Goal: Task Accomplishment & Management: Complete application form

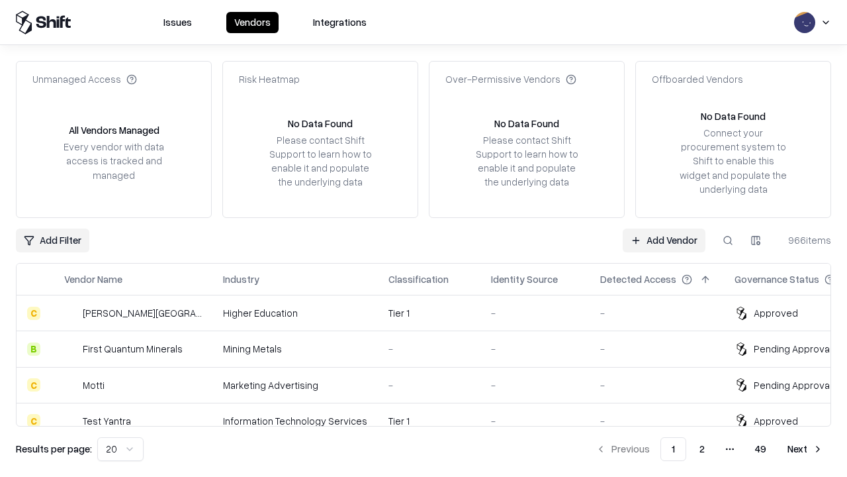
click at [664, 240] on link "Add Vendor" at bounding box center [664, 240] width 83 height 24
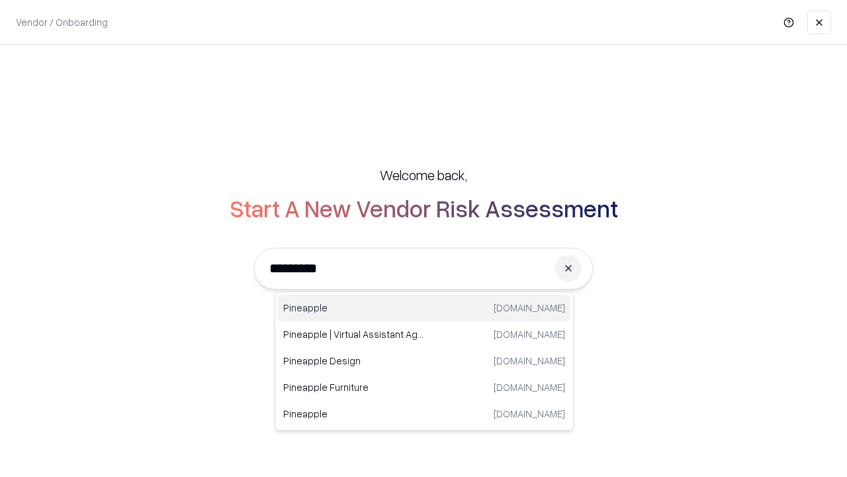
click at [424, 308] on div "Pineapple [DOMAIN_NAME]" at bounding box center [424, 308] width 293 height 26
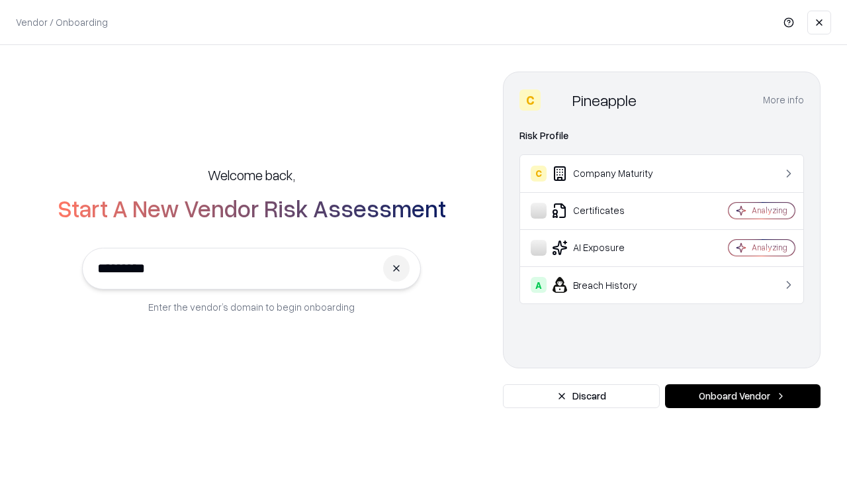
type input "*********"
click at [743, 396] on button "Onboard Vendor" at bounding box center [743, 396] width 156 height 24
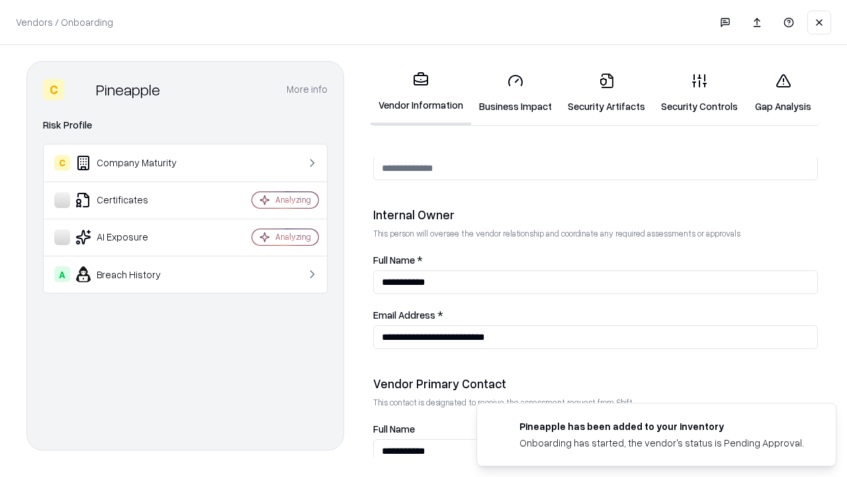
scroll to position [686, 0]
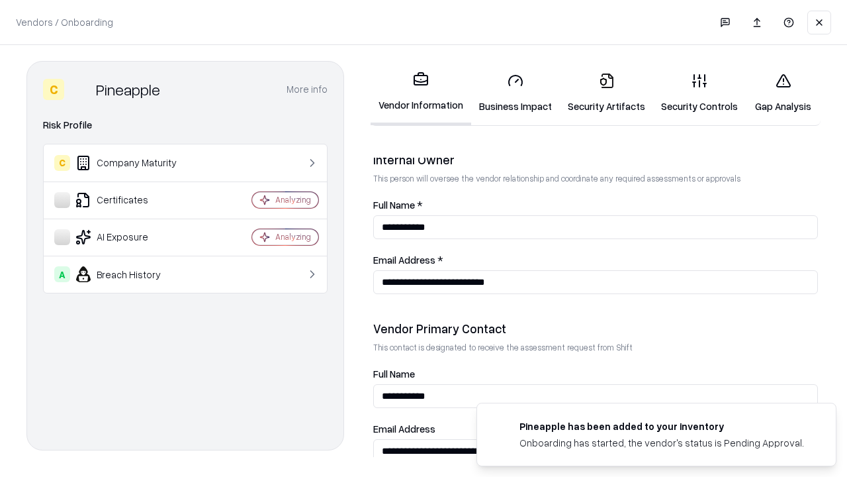
click at [516, 93] on link "Business Impact" at bounding box center [515, 93] width 89 height 62
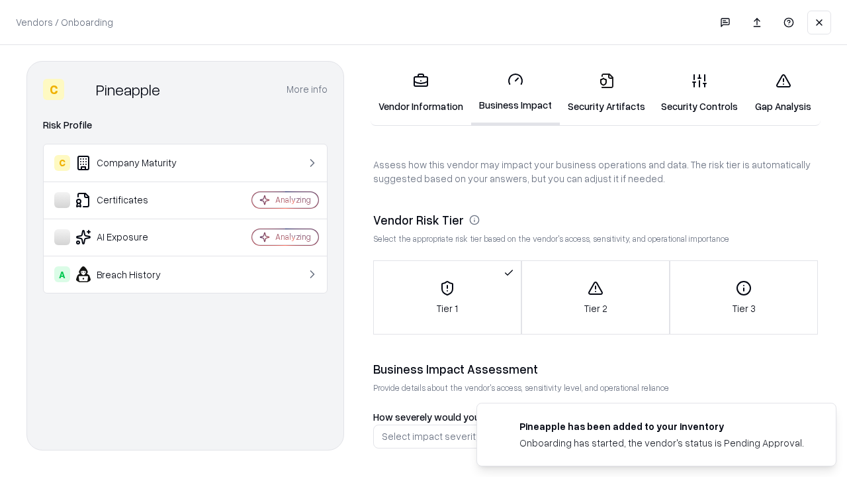
click at [606, 93] on link "Security Artifacts" at bounding box center [606, 93] width 93 height 62
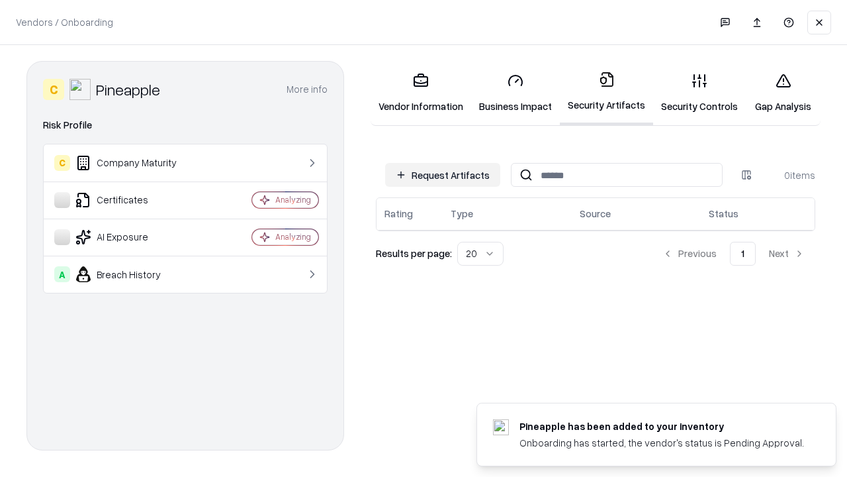
click at [443, 175] on button "Request Artifacts" at bounding box center [442, 175] width 115 height 24
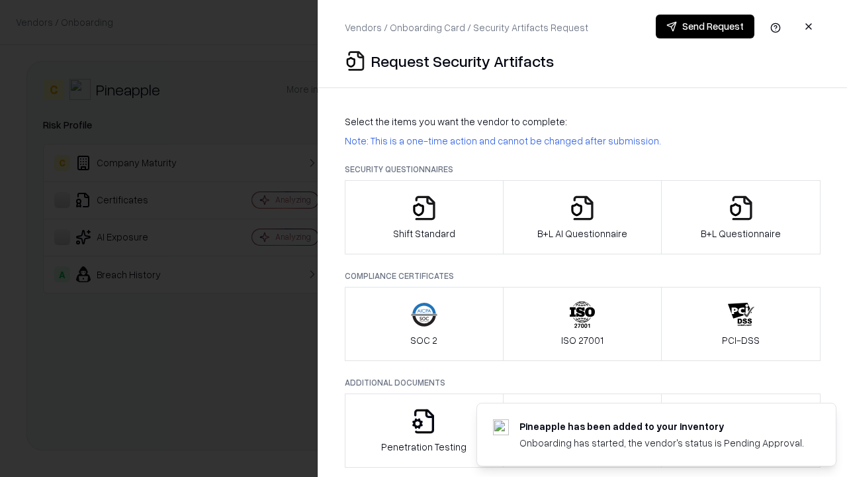
click at [424, 217] on icon "button" at bounding box center [424, 208] width 26 height 26
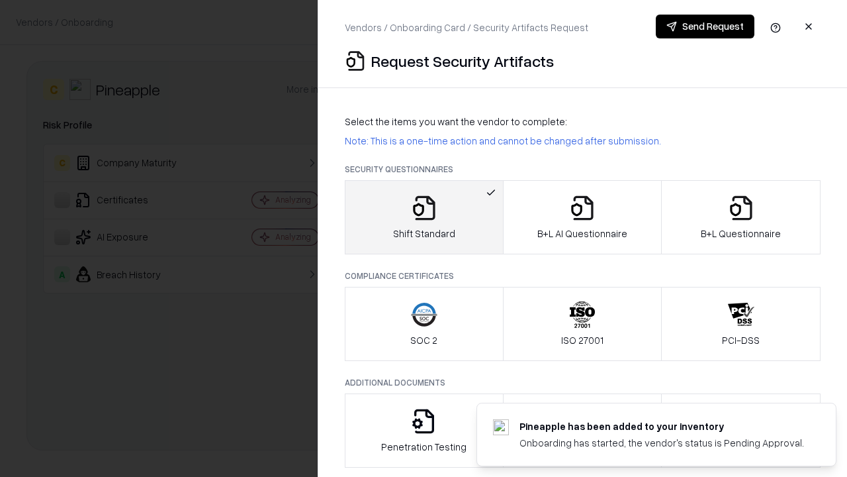
click at [705, 26] on button "Send Request" at bounding box center [705, 27] width 99 height 24
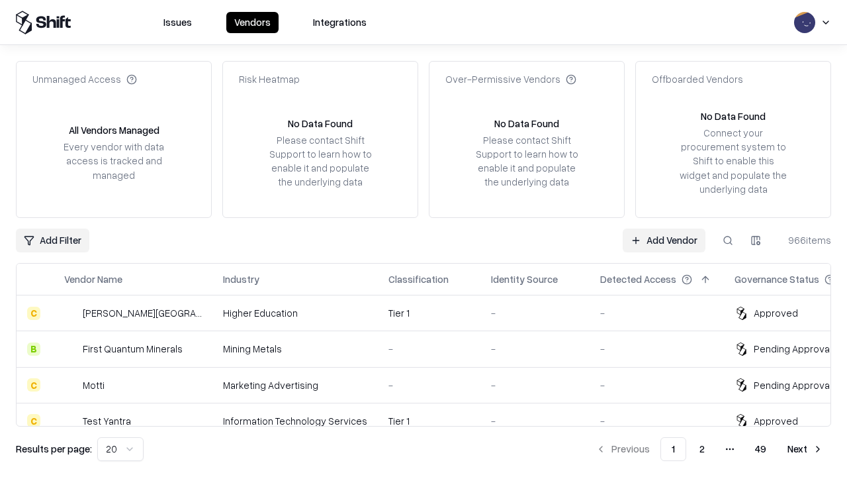
click at [728, 240] on button at bounding box center [728, 240] width 24 height 24
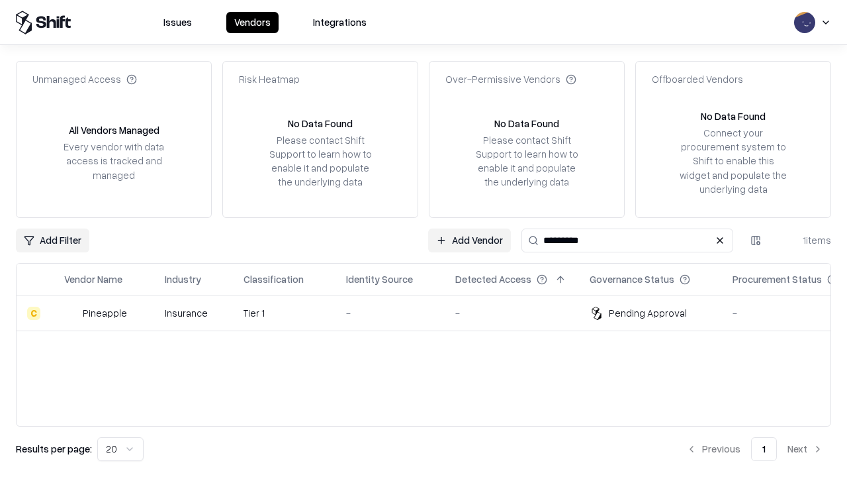
type input "*********"
click at [432, 312] on div "-" at bounding box center [390, 313] width 88 height 14
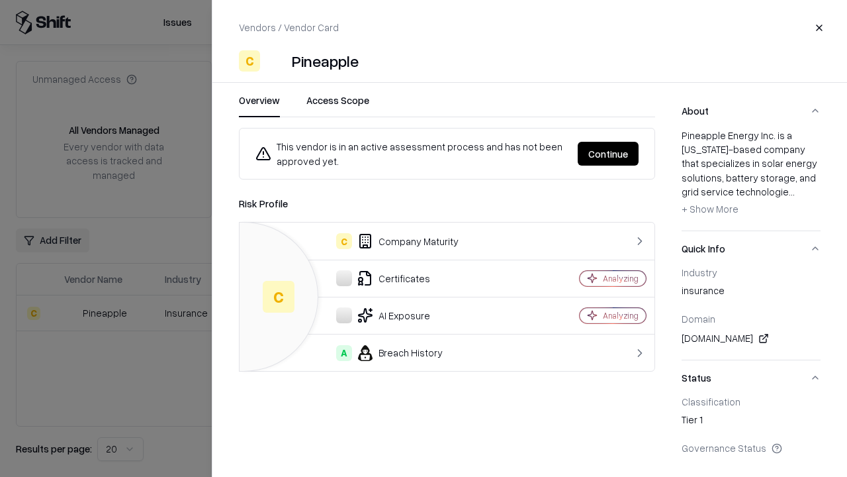
click at [608, 154] on button "Continue" at bounding box center [608, 154] width 61 height 24
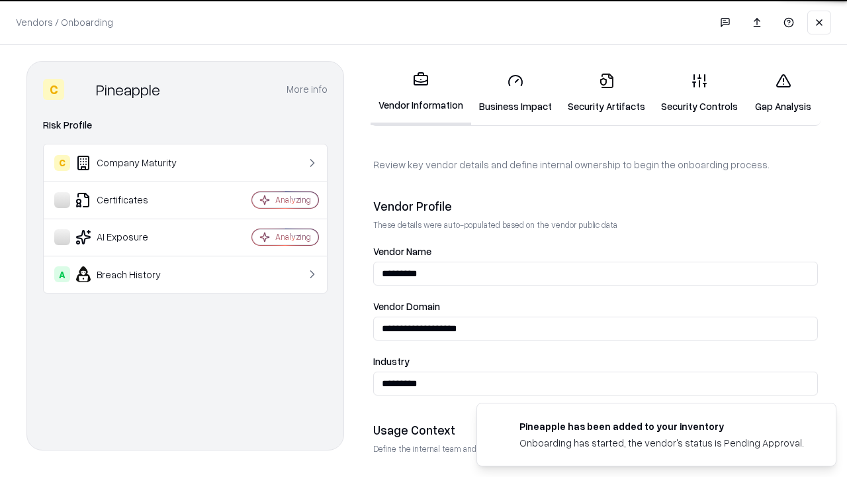
click at [606, 93] on link "Security Artifacts" at bounding box center [606, 93] width 93 height 62
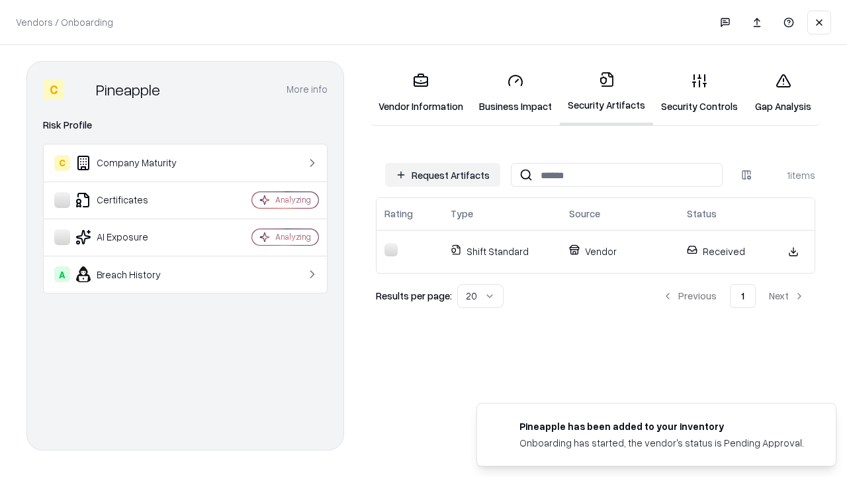
click at [700, 93] on link "Security Controls" at bounding box center [699, 93] width 93 height 62
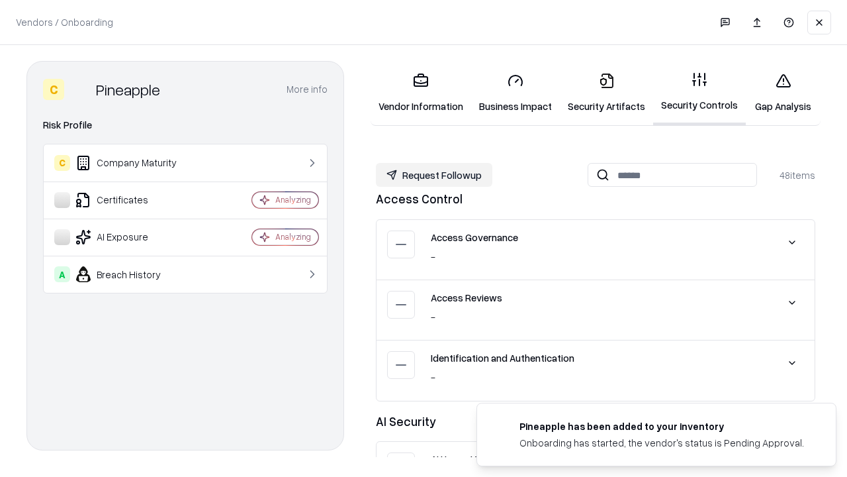
click at [434, 175] on button "Request Followup" at bounding box center [434, 175] width 116 height 24
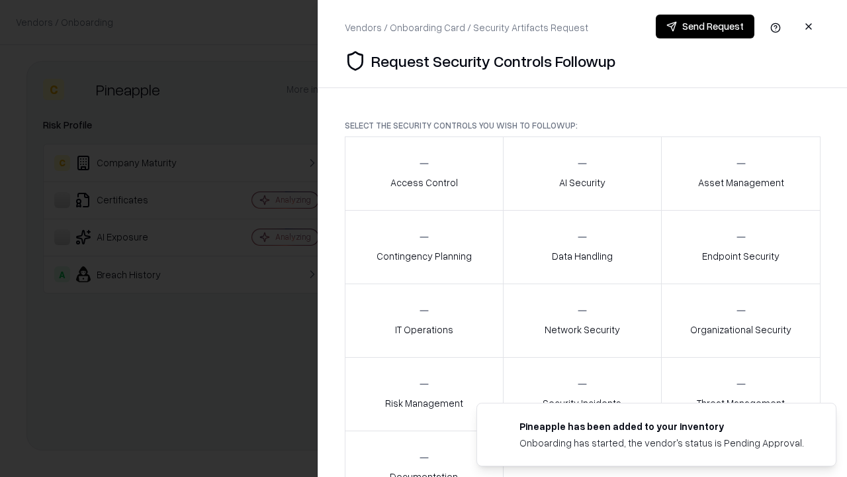
click at [424, 173] on div "Access Control" at bounding box center [425, 173] width 68 height 32
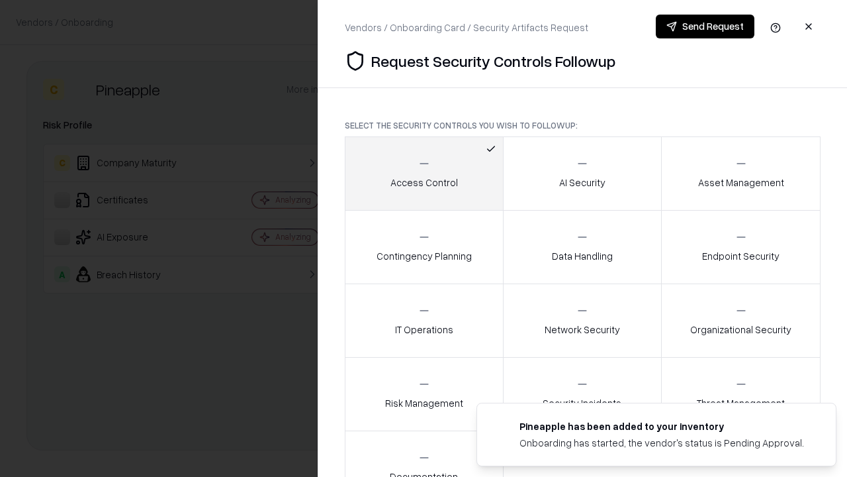
click at [705, 26] on button "Send Request" at bounding box center [705, 27] width 99 height 24
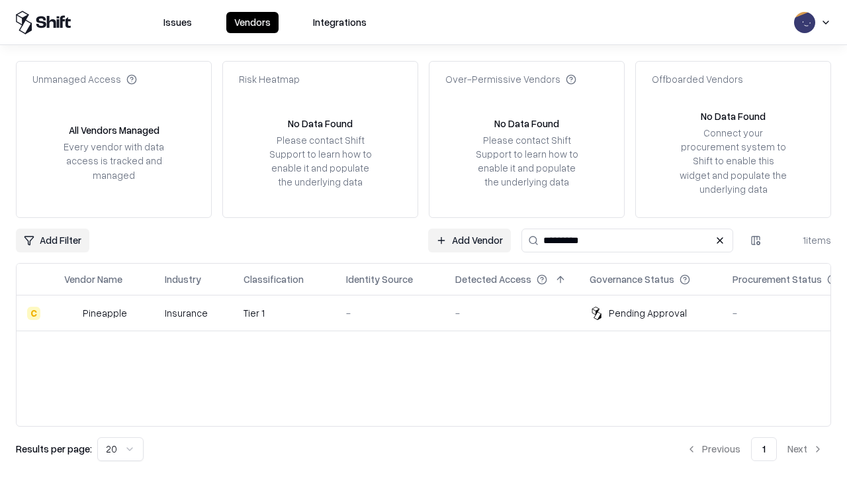
type input "*********"
click at [432, 312] on div "-" at bounding box center [390, 313] width 88 height 14
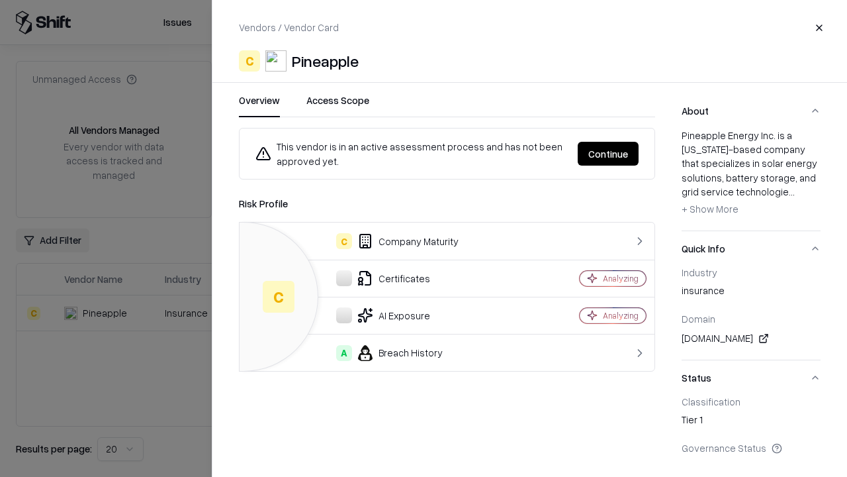
click at [608, 154] on button "Continue" at bounding box center [608, 154] width 61 height 24
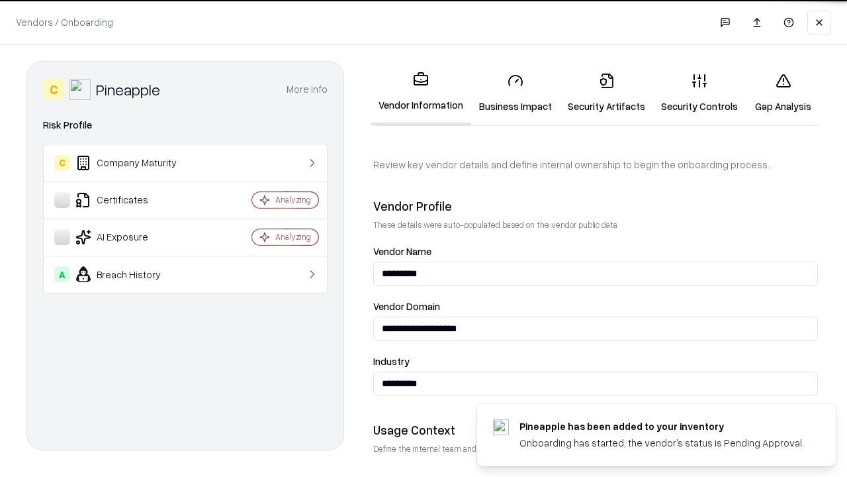
click at [783, 93] on link "Gap Analysis" at bounding box center [783, 93] width 75 height 62
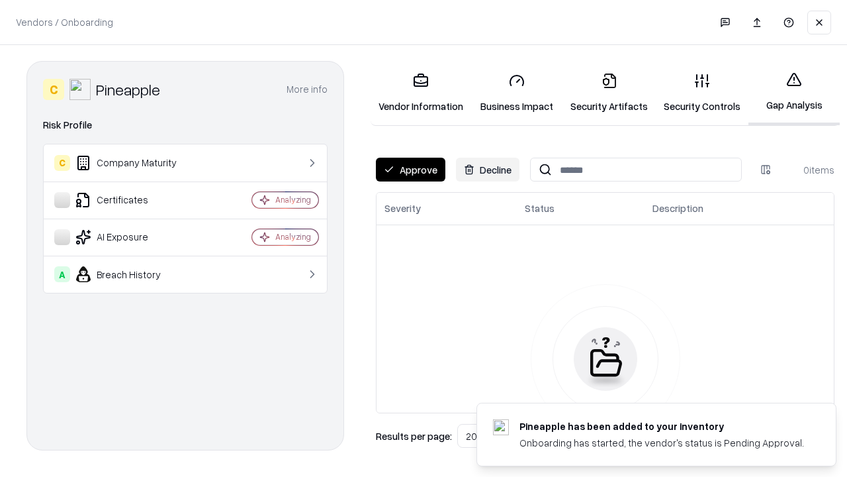
click at [410, 169] on button "Approve" at bounding box center [410, 170] width 69 height 24
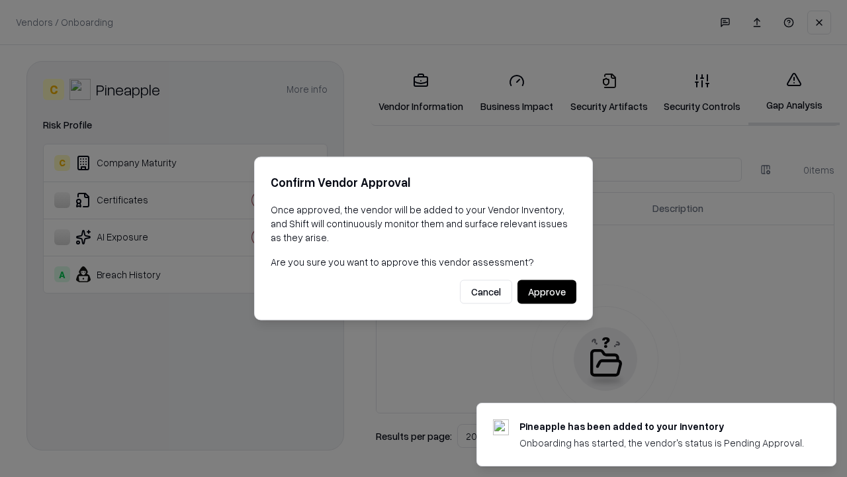
click at [547, 291] on button "Approve" at bounding box center [547, 292] width 59 height 24
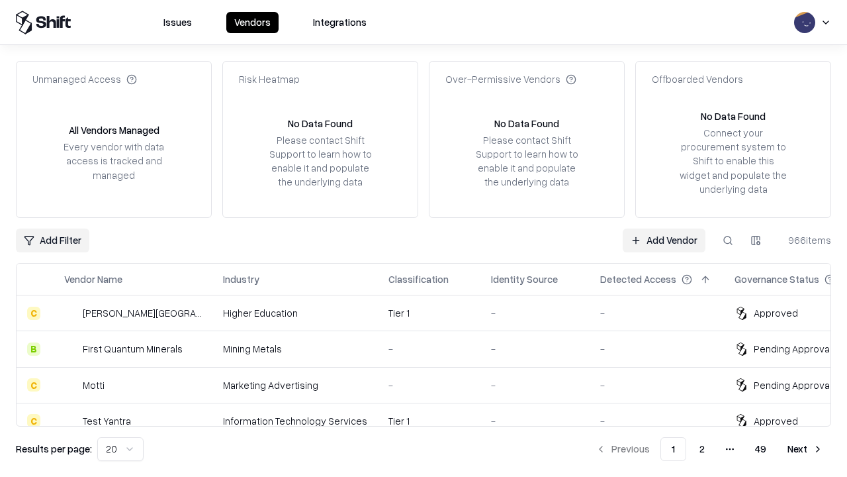
type input "*********"
click at [664, 240] on link "Add Vendor" at bounding box center [664, 240] width 83 height 24
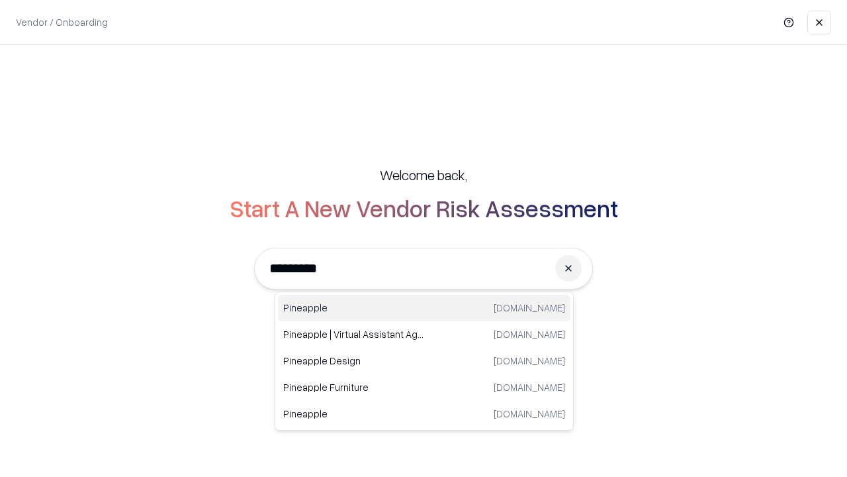
click at [424, 308] on div "Pineapple [DOMAIN_NAME]" at bounding box center [424, 308] width 293 height 26
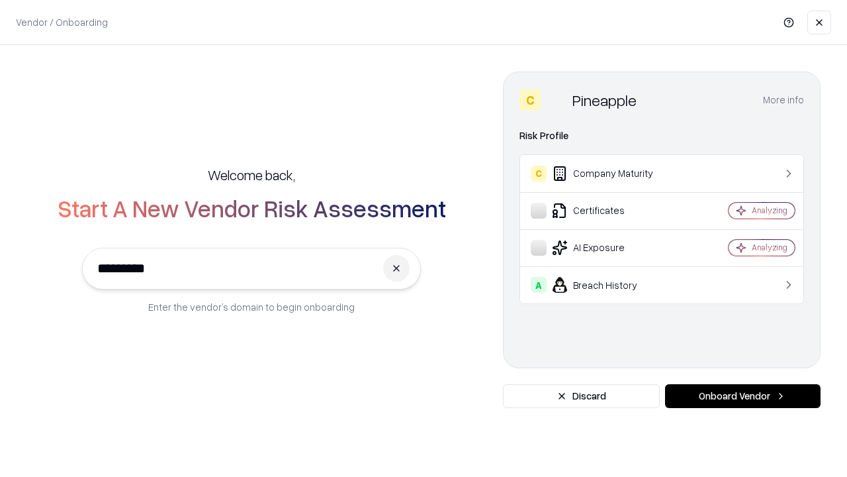
type input "*********"
click at [743, 396] on button "Onboard Vendor" at bounding box center [743, 396] width 156 height 24
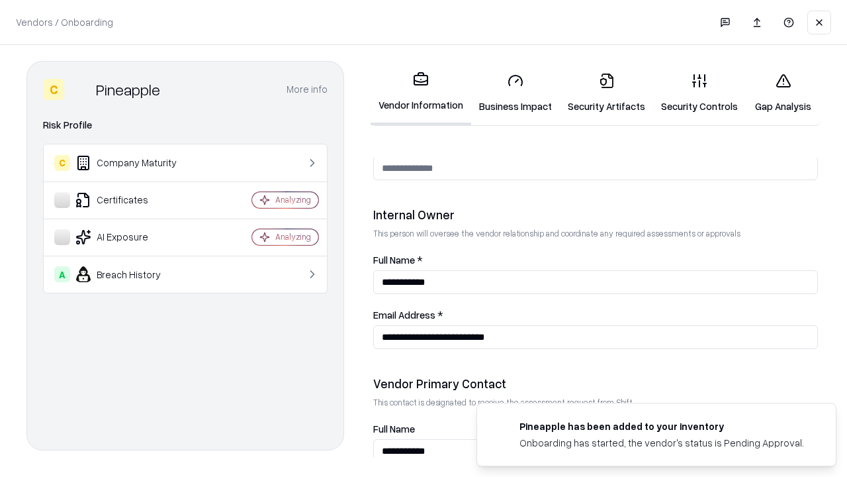
scroll to position [686, 0]
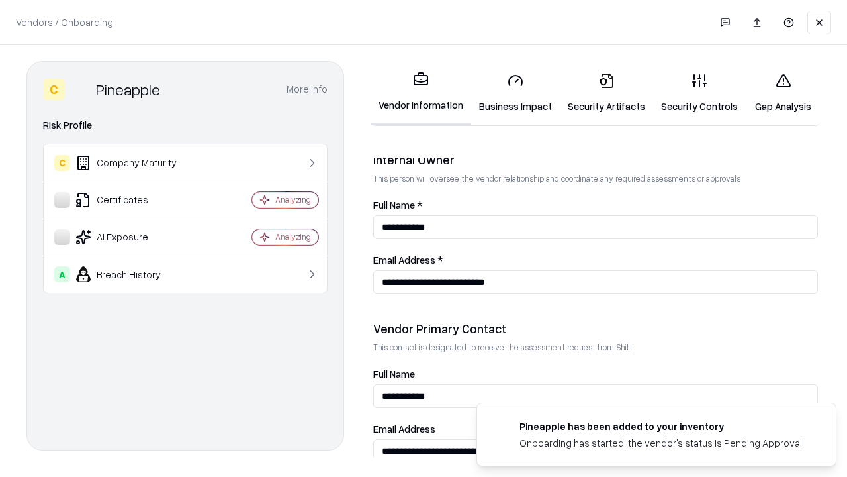
click at [783, 93] on link "Gap Analysis" at bounding box center [783, 93] width 75 height 62
